Goal: Information Seeking & Learning: Check status

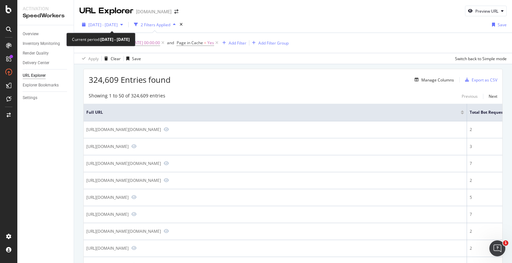
click at [118, 25] on span "2025 Aug. 27th - Sep. 23rd" at bounding box center [102, 25] width 29 height 6
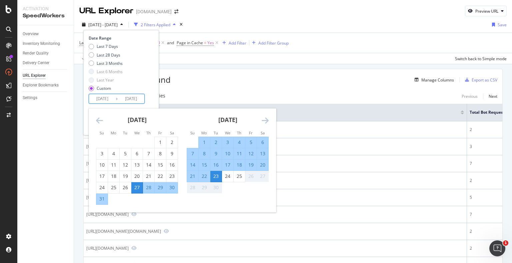
click at [125, 99] on input "2025/09/23" at bounding box center [131, 98] width 27 height 9
click at [238, 176] on div "25" at bounding box center [238, 176] width 11 height 7
type input "[DATE]"
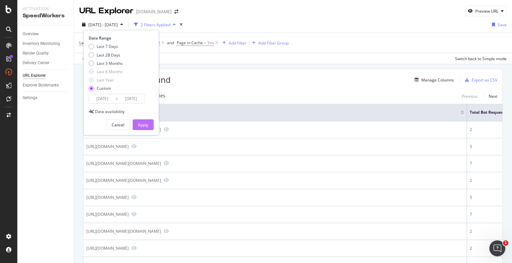
click at [149, 124] on button "Apply" at bounding box center [143, 125] width 21 height 11
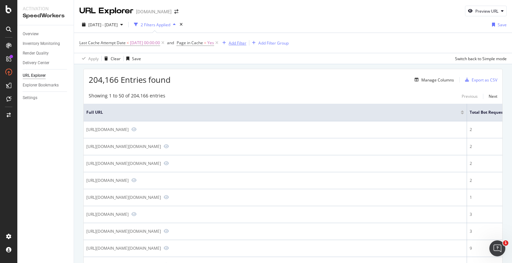
click at [240, 43] on div "Add Filter" at bounding box center [237, 43] width 18 height 6
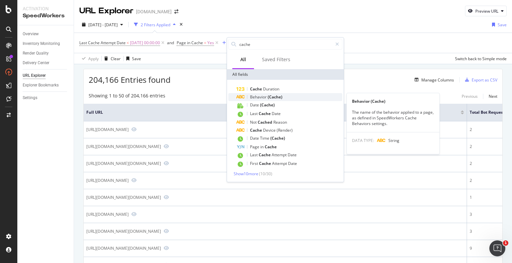
type input "cache"
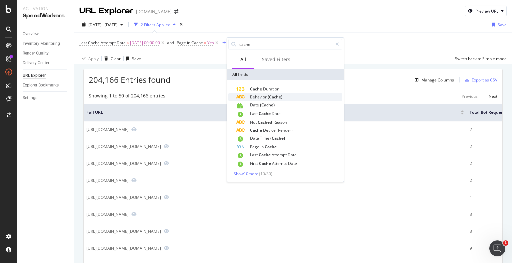
click at [268, 95] on span "(Cache)" at bounding box center [274, 97] width 15 height 6
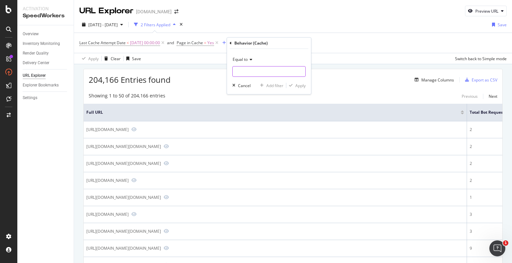
click at [248, 71] on input "text" at bounding box center [268, 71] width 73 height 11
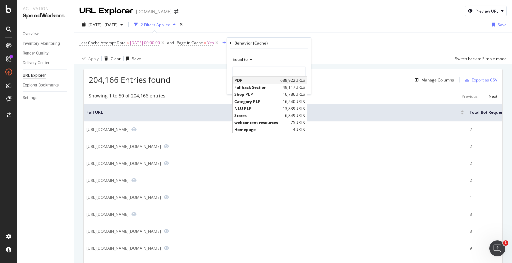
click at [249, 80] on span "PDP" at bounding box center [256, 81] width 44 height 6
type input "PDP"
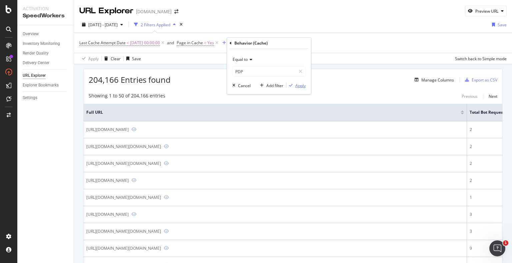
click at [298, 85] on div "Apply" at bounding box center [300, 86] width 10 height 6
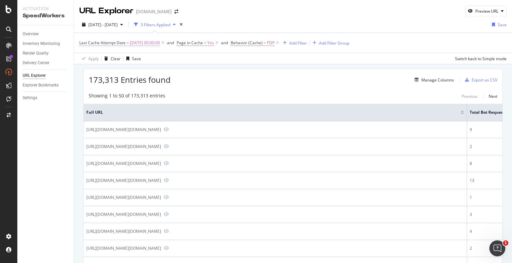
click at [130, 42] on span "[DATE] 00:00:00" at bounding box center [145, 42] width 30 height 9
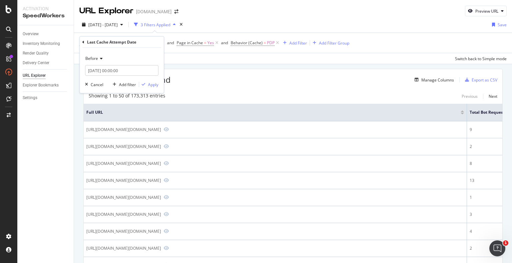
click at [101, 57] on icon at bounding box center [100, 59] width 5 height 4
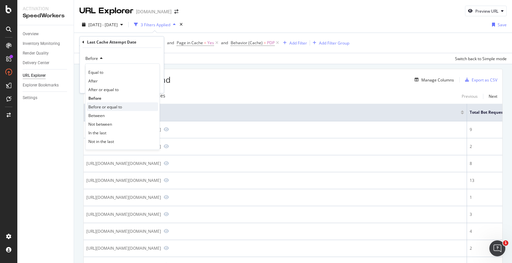
click at [96, 106] on span "Before or equal to" at bounding box center [105, 107] width 34 height 6
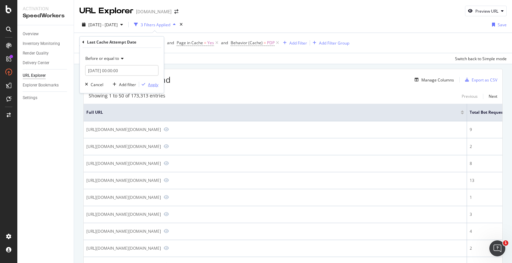
click at [148, 85] on div "Apply" at bounding box center [153, 85] width 10 height 6
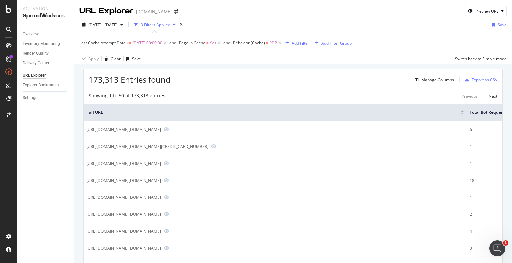
click at [132, 42] on span "Last Cache Attempt Date <= 2025-09-16 00:00:00" at bounding box center [120, 43] width 83 height 6
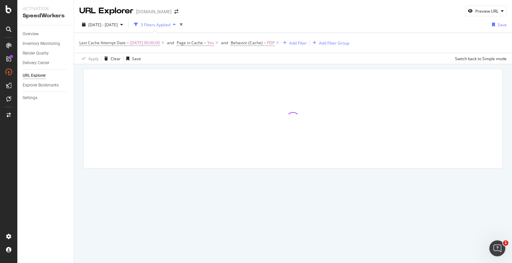
click at [302, 19] on div "2025 Aug. 27th - Sep. 25th 3 Filters Applied Save Last Cache Attempt Date < 202…" at bounding box center [293, 41] width 438 height 48
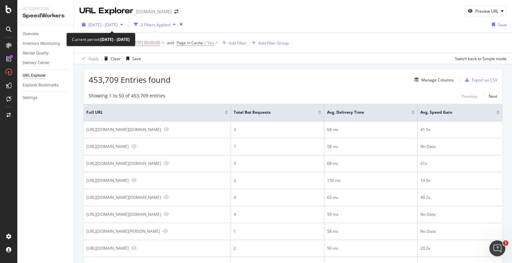
click at [126, 24] on div "button" at bounding box center [122, 25] width 8 height 4
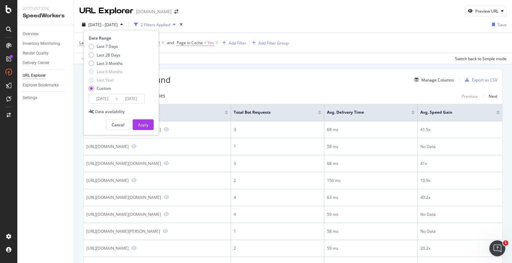
click at [127, 97] on input "2025/09/23" at bounding box center [131, 98] width 27 height 9
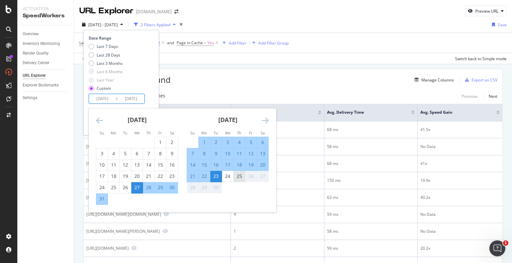
click at [237, 174] on div "25" at bounding box center [238, 176] width 11 height 7
type input "[DATE]"
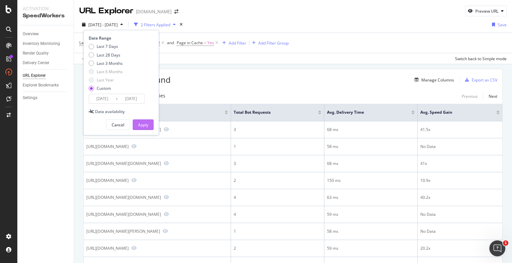
click at [140, 122] on div "Apply" at bounding box center [143, 125] width 10 height 6
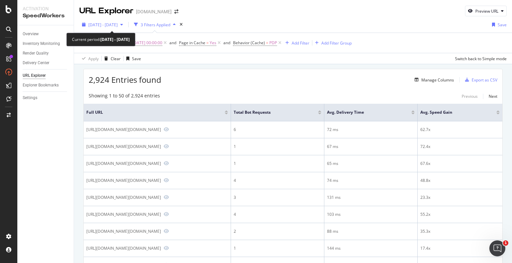
click at [111, 25] on span "[DATE] - [DATE]" at bounding box center [102, 25] width 29 height 6
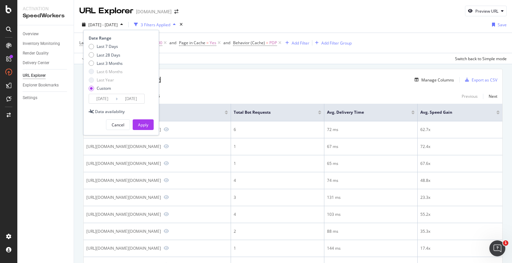
click at [102, 99] on input "[DATE]" at bounding box center [102, 98] width 27 height 9
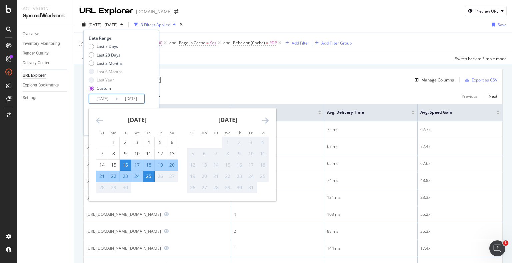
click at [101, 123] on icon "Move backward to switch to the previous month." at bounding box center [99, 121] width 7 height 8
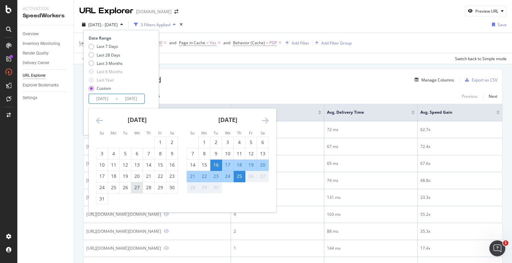
click at [135, 186] on div "27" at bounding box center [136, 188] width 11 height 7
type input "[DATE]"
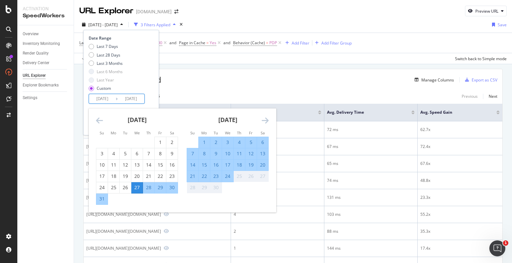
click at [147, 86] on div "Last 7 Days Last 28 Days Last 3 Months Last 6 Months Last Year Custom" at bounding box center [120, 69] width 63 height 50
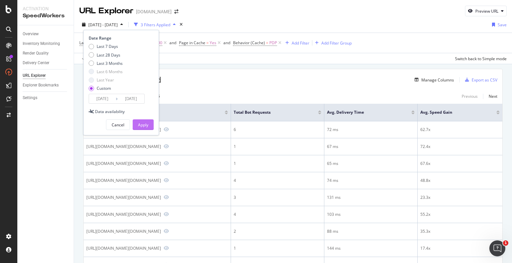
click at [146, 124] on div "Apply" at bounding box center [143, 125] width 10 height 6
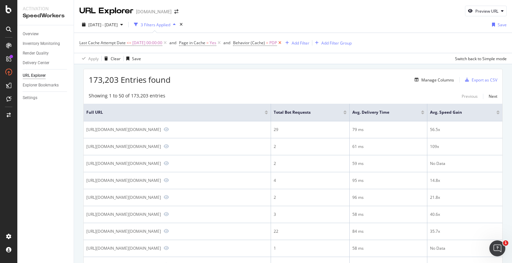
click at [282, 41] on icon at bounding box center [280, 43] width 6 height 7
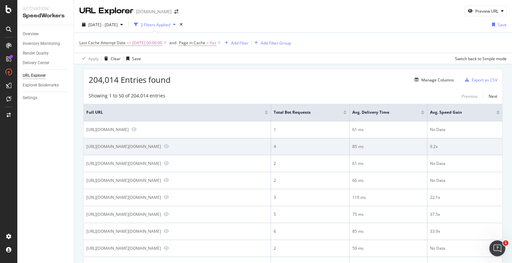
click at [429, 153] on td "9.2x" at bounding box center [464, 147] width 75 height 17
